Goal: Check status: Check status

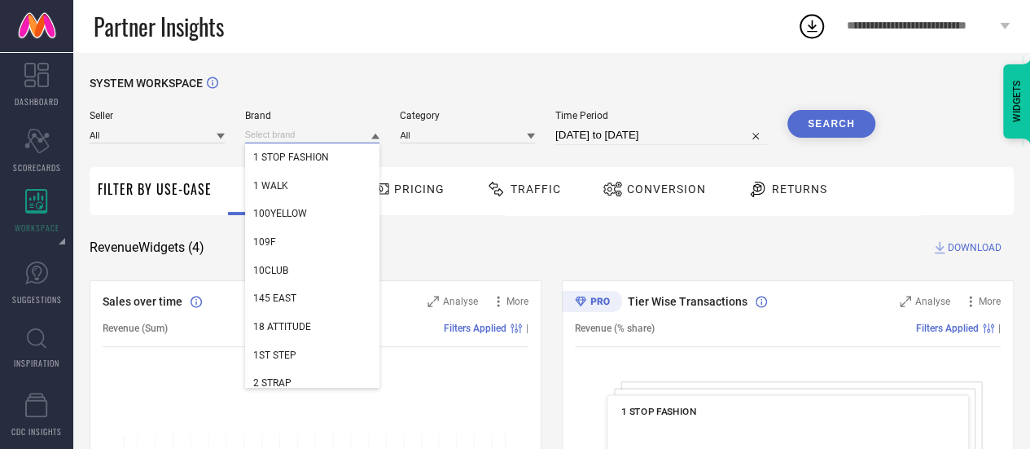
click at [310, 141] on input at bounding box center [312, 134] width 135 height 17
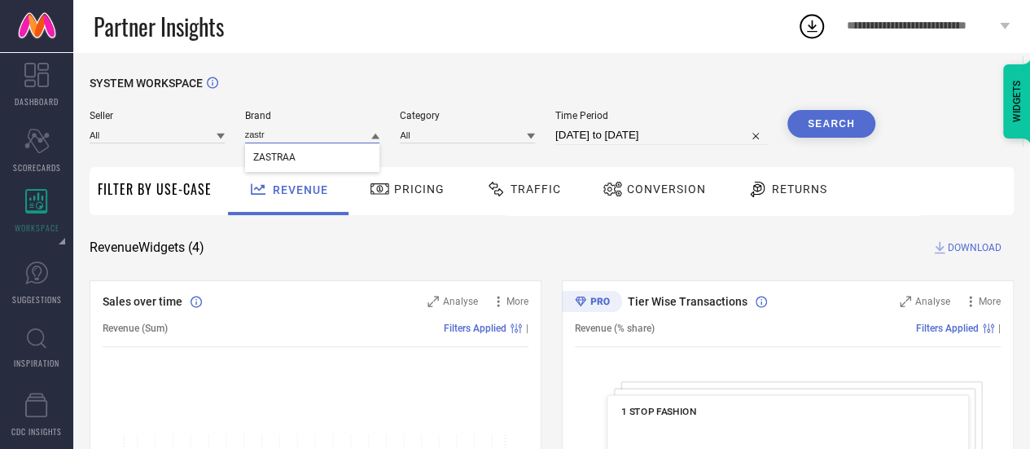
type input "zastr"
click at [310, 152] on div "ZASTRAA" at bounding box center [312, 157] width 135 height 28
click at [450, 130] on input at bounding box center [467, 134] width 135 height 17
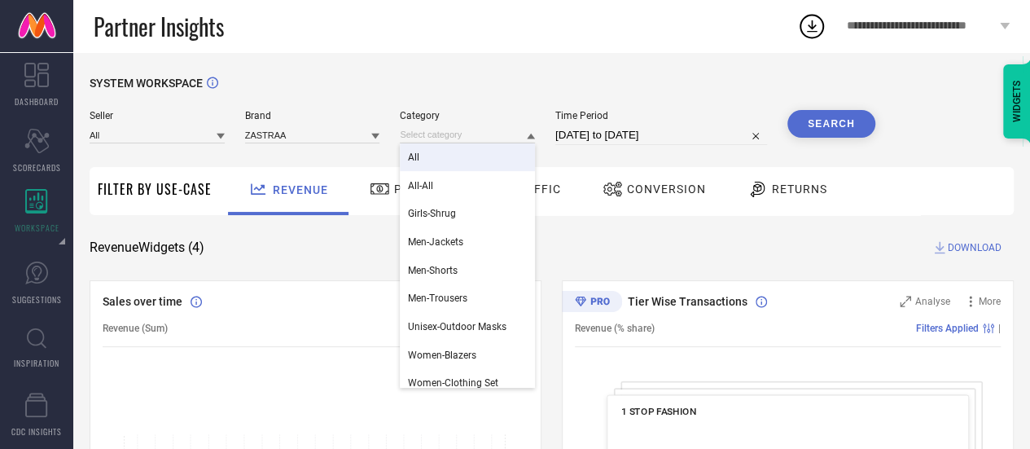
click at [449, 154] on div "All" at bounding box center [467, 157] width 135 height 28
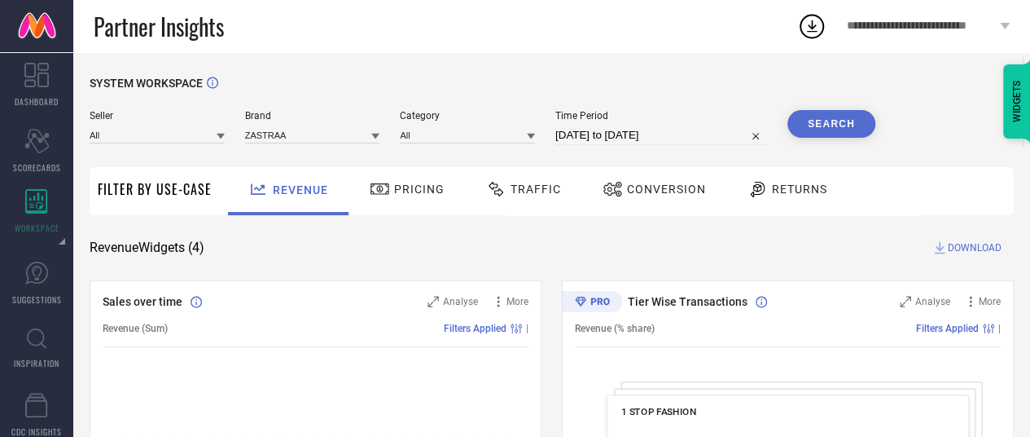
click at [679, 130] on input "[DATE] to [DATE]" at bounding box center [662, 135] width 212 height 20
select select "7"
select select "2025"
select select "8"
select select "2025"
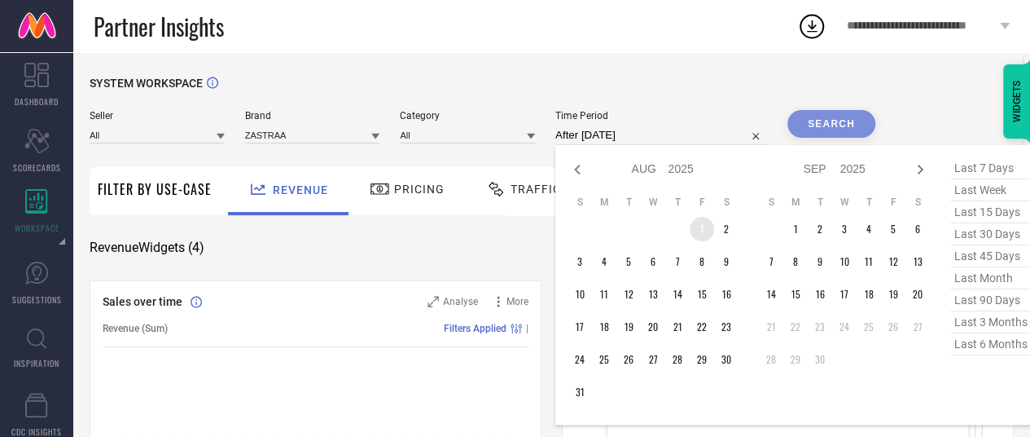
click at [694, 232] on td "1" at bounding box center [702, 229] width 24 height 24
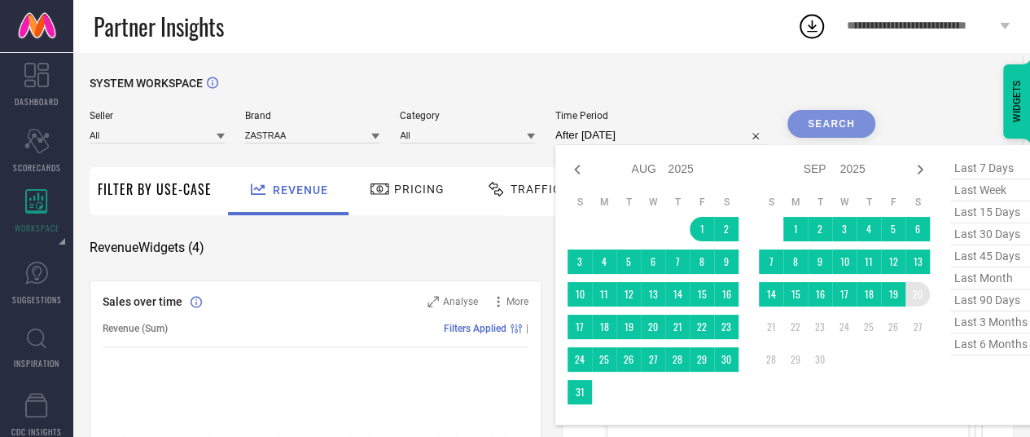
type input "[DATE] to [DATE]"
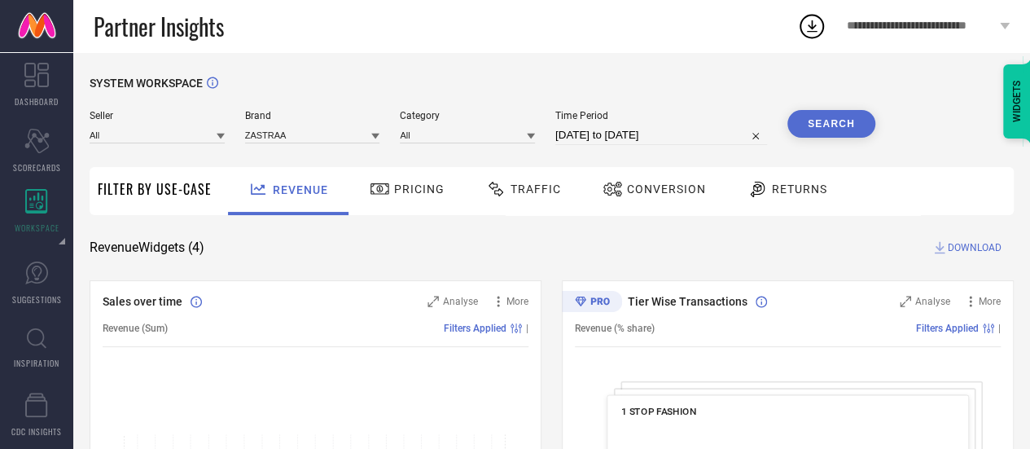
click at [839, 128] on button "Search" at bounding box center [832, 124] width 88 height 28
click at [853, 126] on button "Search" at bounding box center [832, 124] width 88 height 28
